Goal: Find specific page/section: Find specific page/section

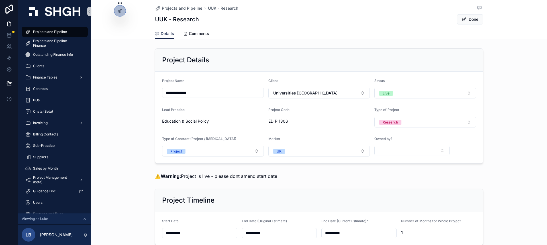
click at [128, 55] on div "**********" at bounding box center [319, 106] width 456 height 120
click at [47, 33] on span "Projects and Pipeline" at bounding box center [50, 32] width 34 height 5
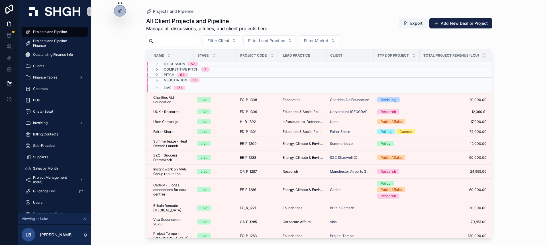
click at [114, 101] on div "Projects and Pipeline All Client Projects and Pipeline Manage all discussions, …" at bounding box center [319, 122] width 456 height 245
click at [153, 87] on div "Live 151" at bounding box center [170, 87] width 44 height 9
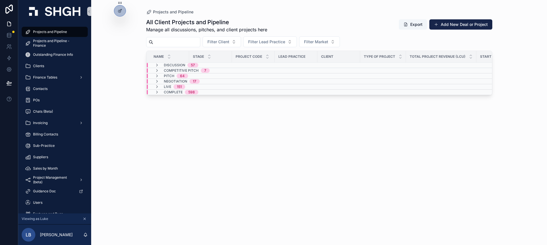
click at [118, 92] on div "Projects and Pipeline All Client Projects and Pipeline Manage all discussions, …" at bounding box center [319, 122] width 456 height 245
click at [113, 149] on div "Projects and Pipeline All Client Projects and Pipeline Manage all discussions, …" at bounding box center [319, 122] width 456 height 245
click at [181, 107] on div "All Client Projects and Pipeline Manage all discussions, pitches, and client pr…" at bounding box center [319, 127] width 346 height 224
click at [118, 89] on div "Projects and Pipeline All Client Projects and Pipeline Manage all discussions, …" at bounding box center [319, 122] width 456 height 245
